Goal: Information Seeking & Learning: Learn about a topic

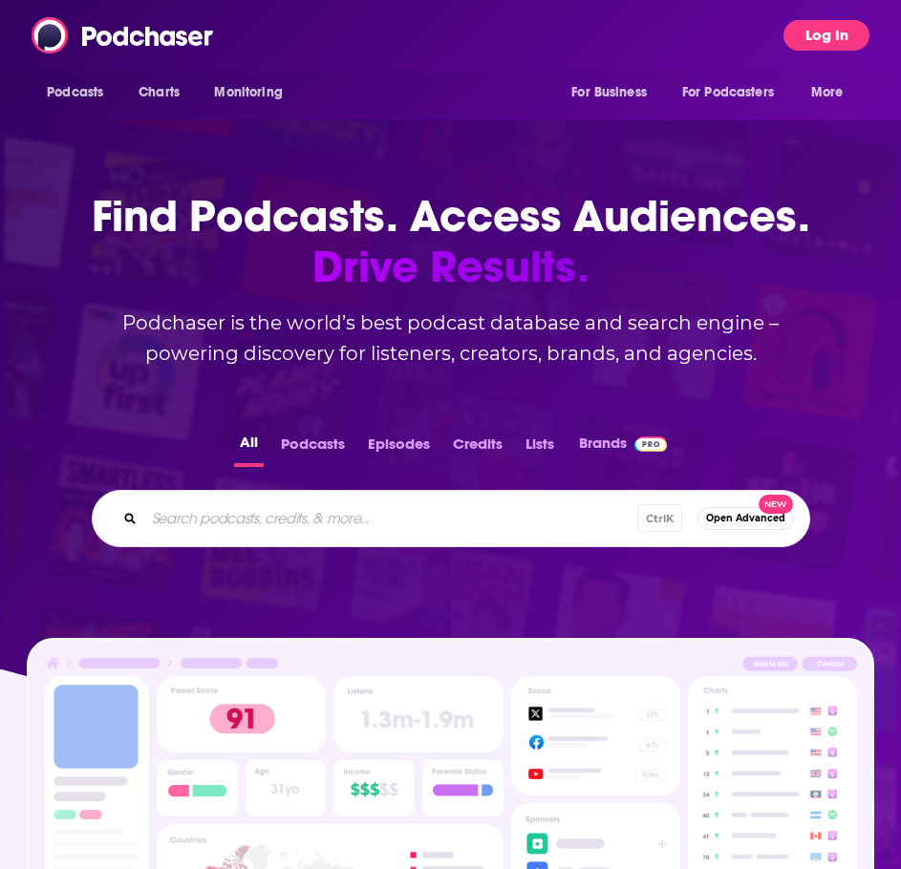
click at [816, 35] on button "Log In" at bounding box center [826, 35] width 86 height 31
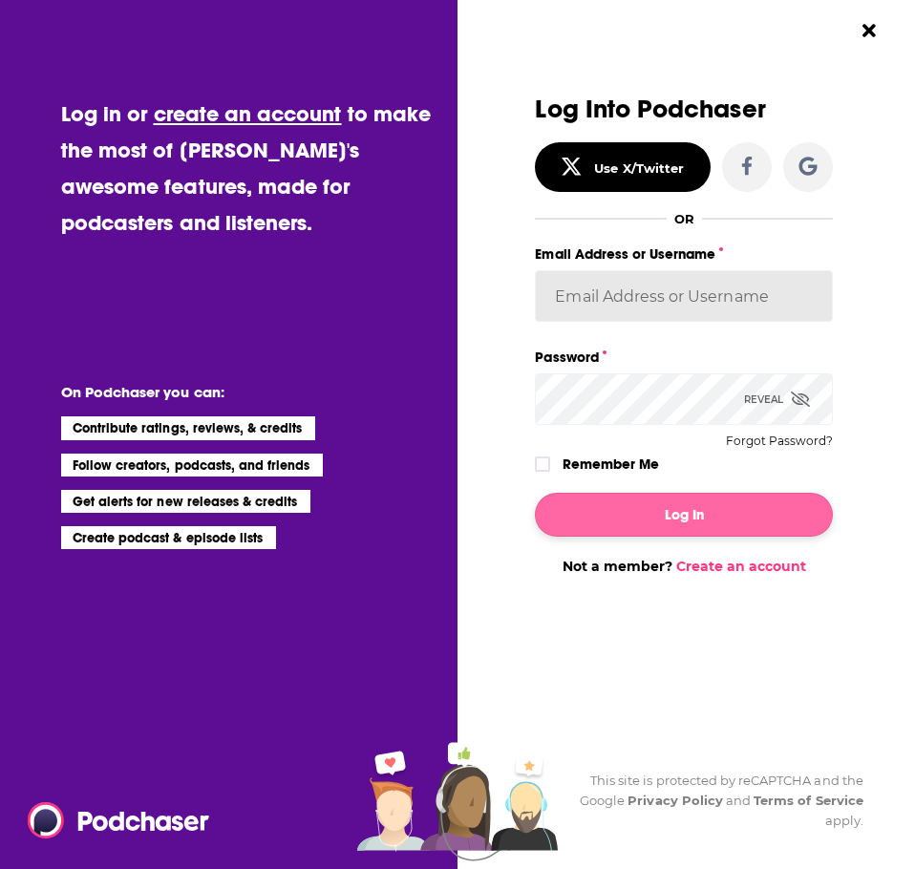
type input "RebRoz5"
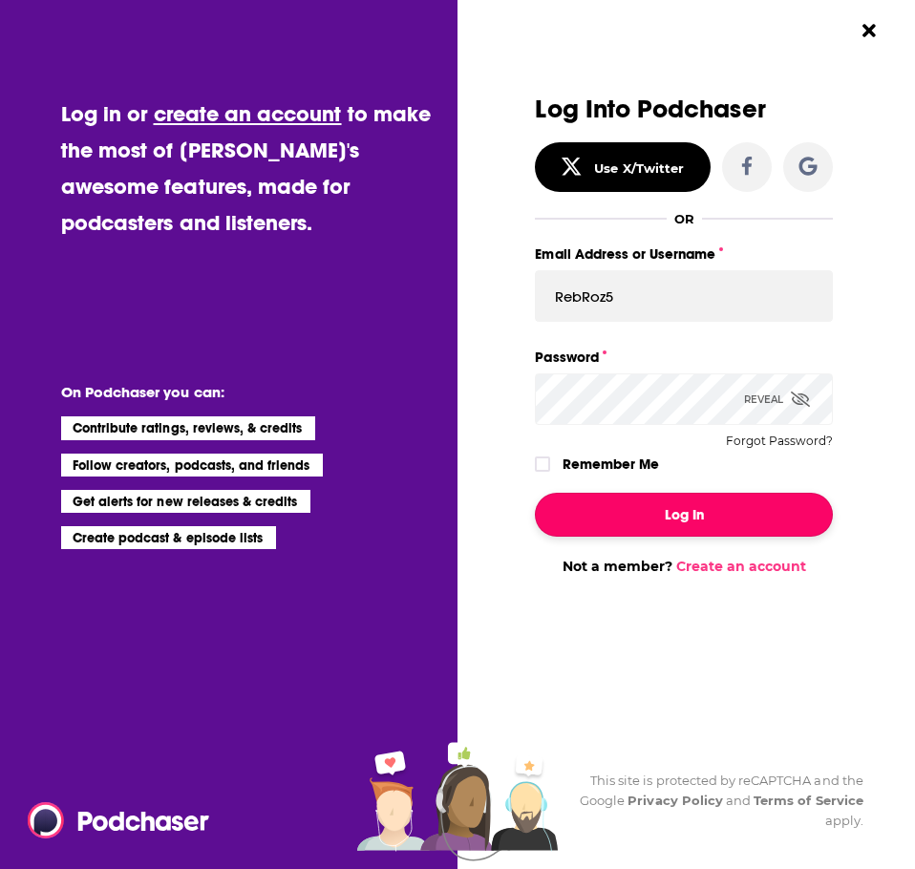
click at [648, 531] on button "Log In" at bounding box center [683, 515] width 297 height 44
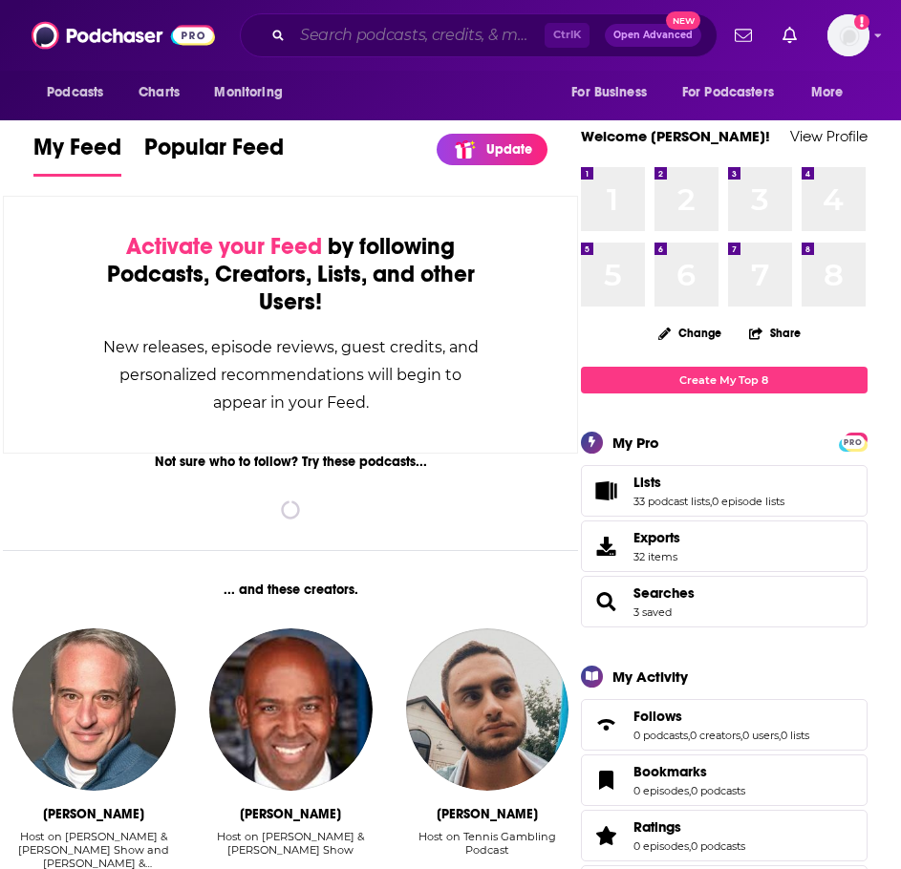
click at [347, 23] on input "Search podcasts, credits, & more..." at bounding box center [418, 35] width 252 height 31
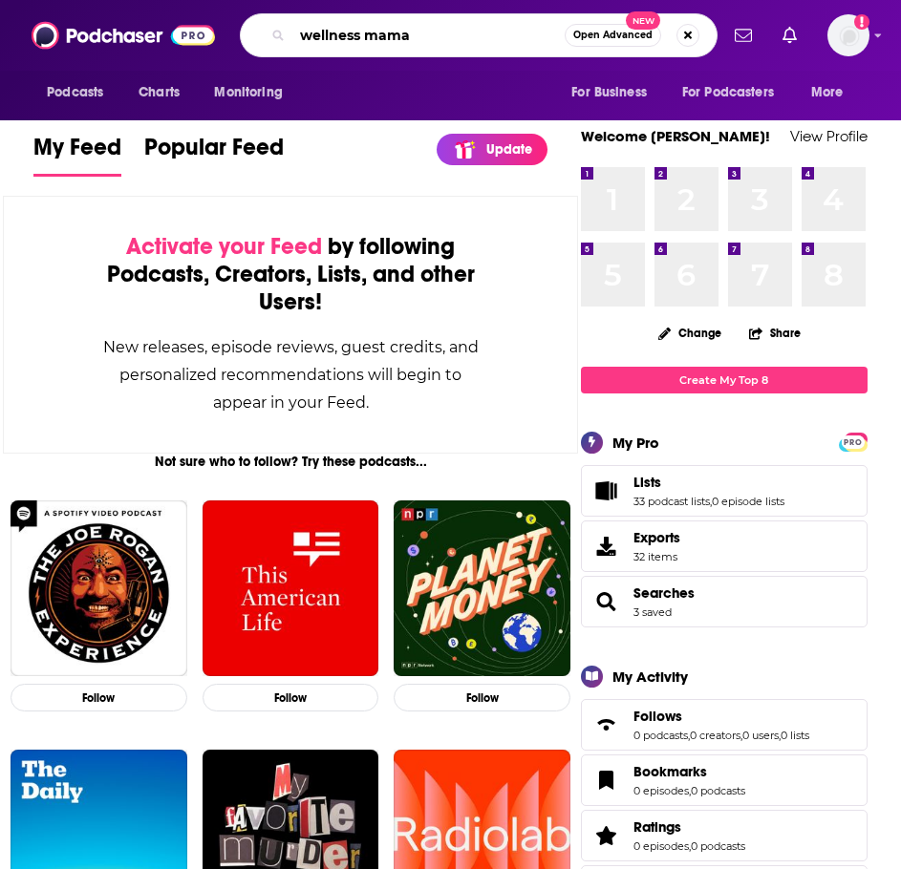
type input "wellness mama"
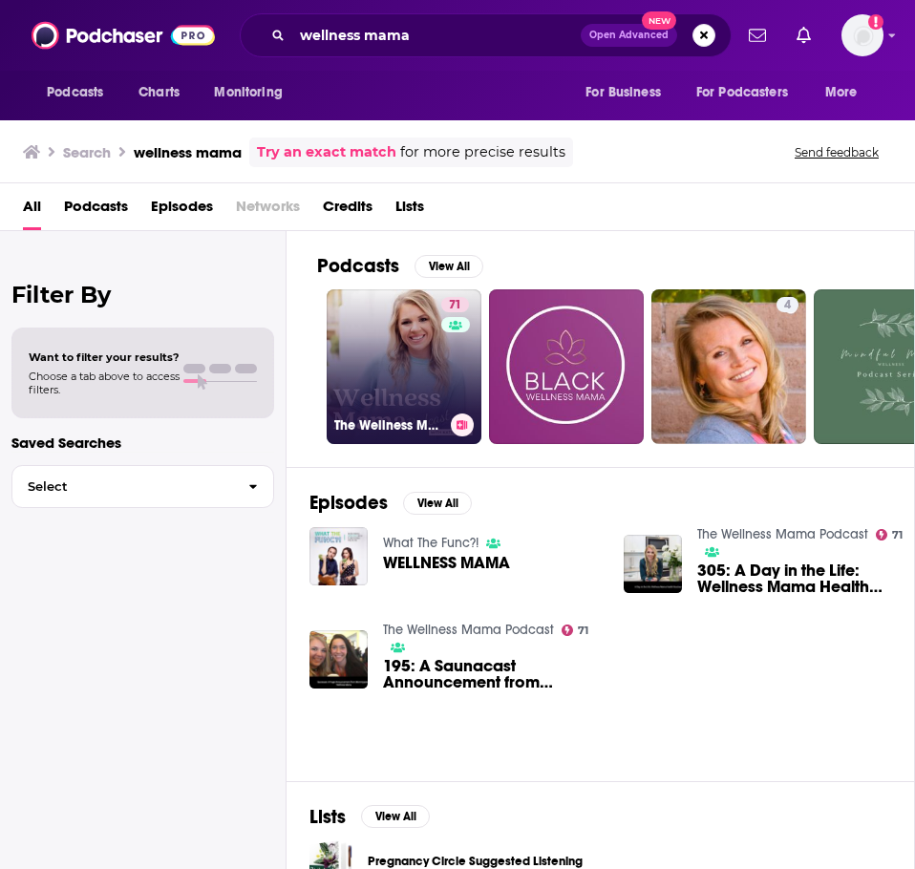
click at [385, 352] on link "71 The Wellness Mama Podcast" at bounding box center [404, 366] width 155 height 155
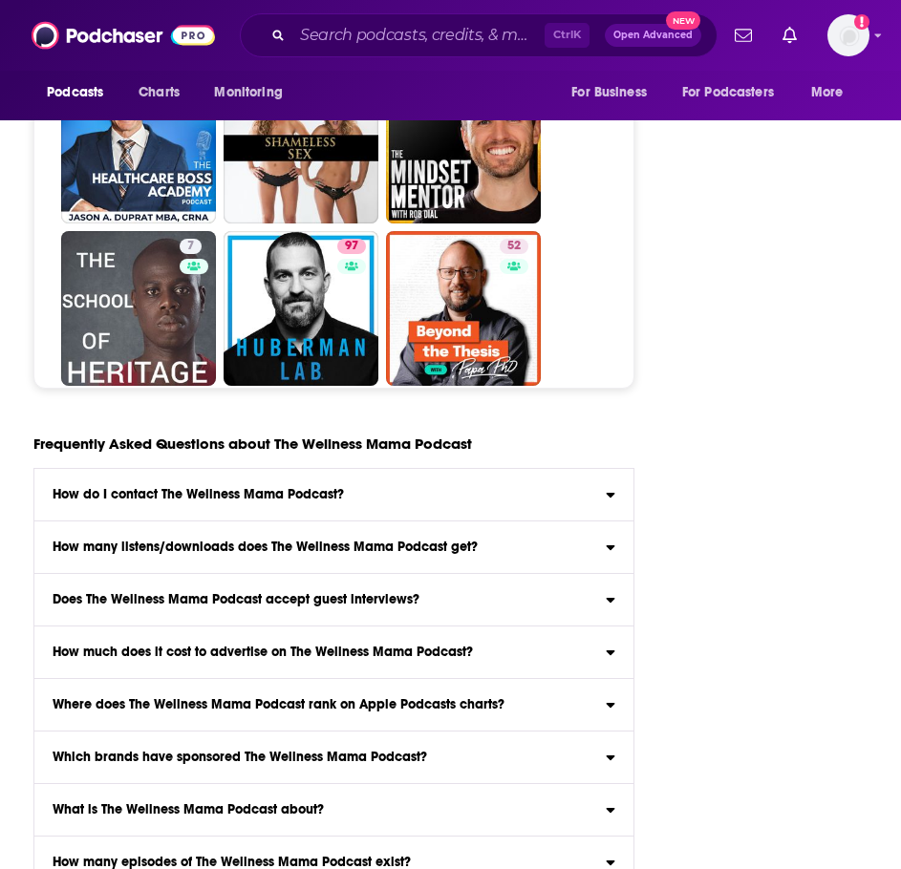
scroll to position [8237, 0]
